Goal: Find specific page/section: Find specific page/section

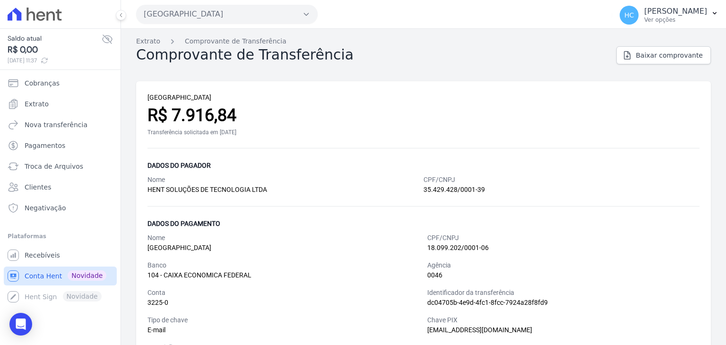
click at [39, 272] on span "Conta Hent" at bounding box center [43, 275] width 37 height 9
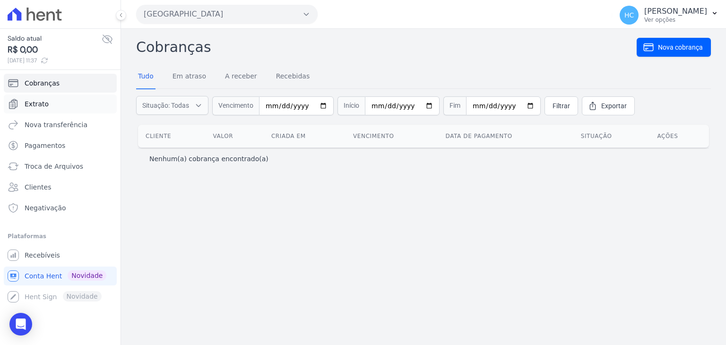
click at [37, 104] on span "Extrato" at bounding box center [37, 103] width 24 height 9
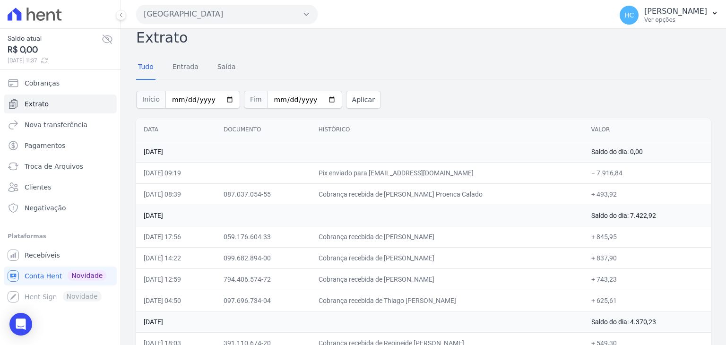
scroll to position [10, 0]
